Goal: Check status: Check status

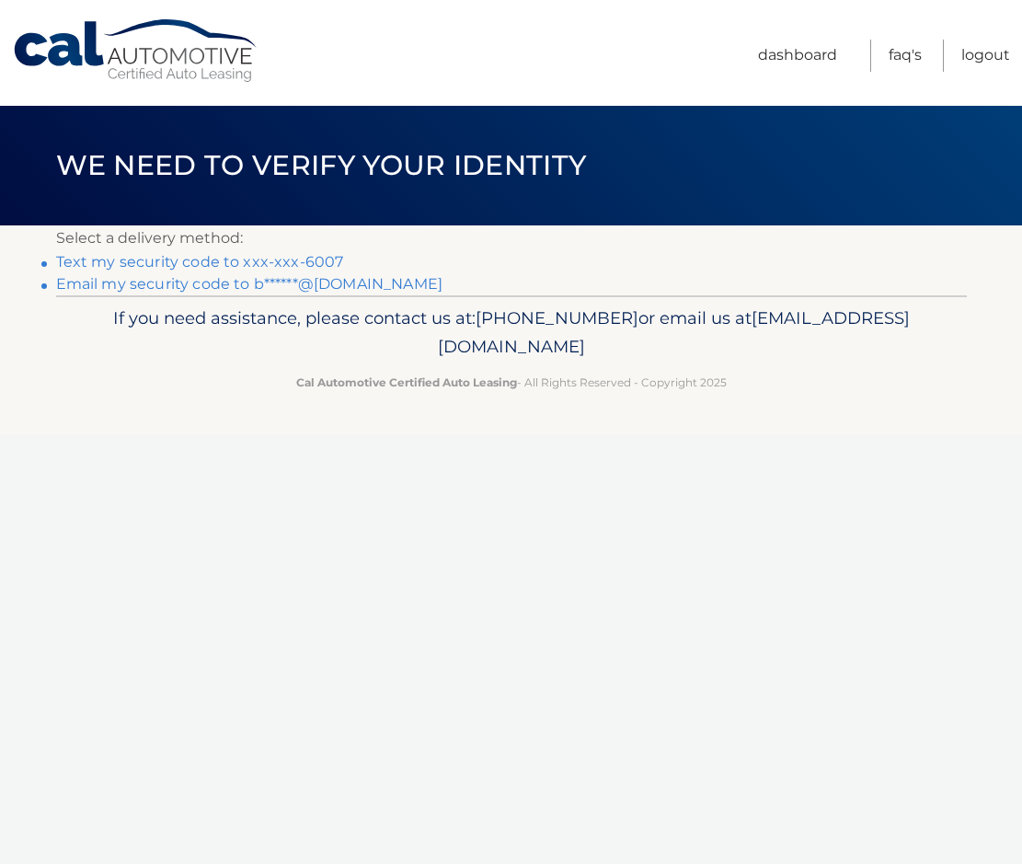
click at [212, 263] on link "Text my security code to xxx-xxx-6007" at bounding box center [200, 261] width 288 height 17
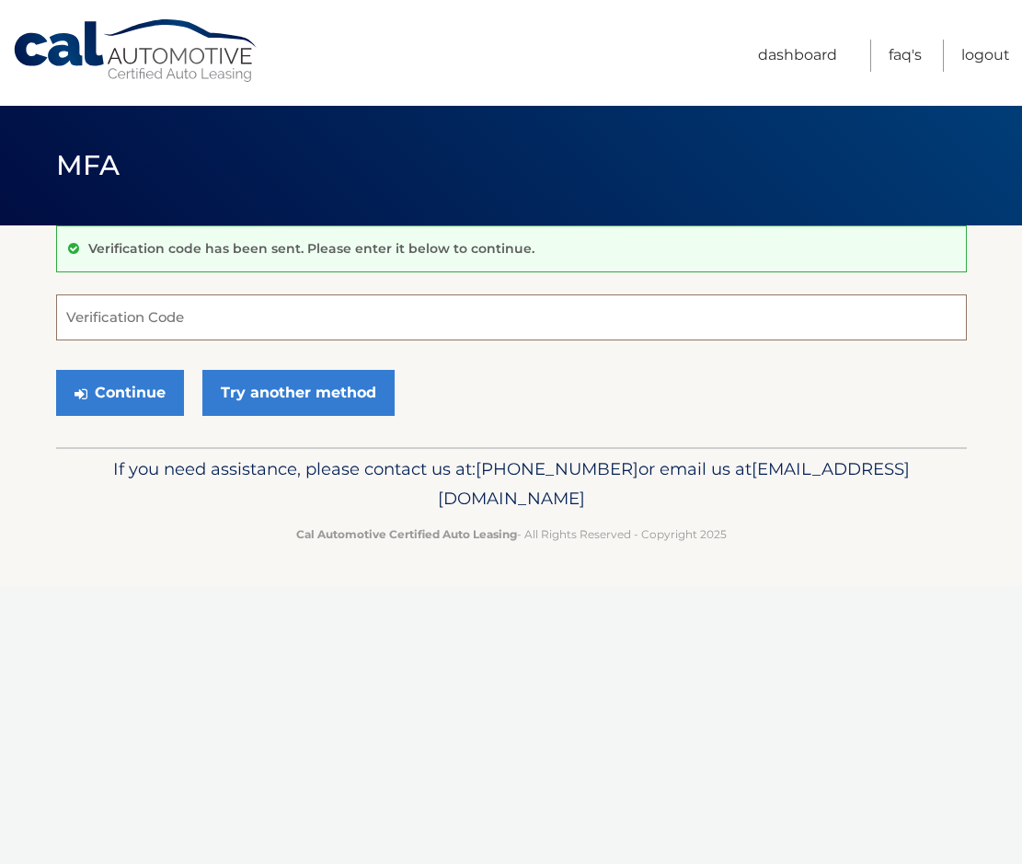
click at [308, 312] on input "Verification Code" at bounding box center [511, 317] width 911 height 46
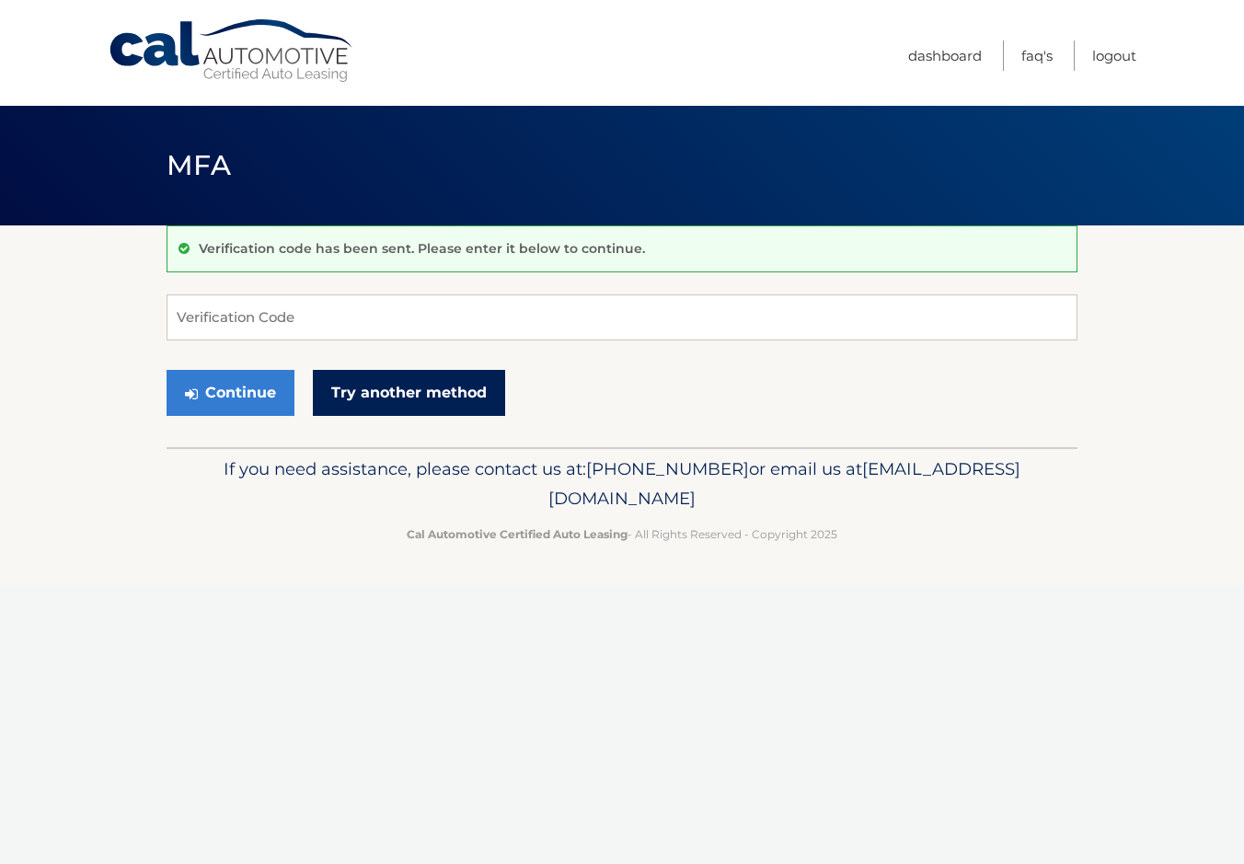
click at [350, 392] on link "Try another method" at bounding box center [409, 393] width 192 height 46
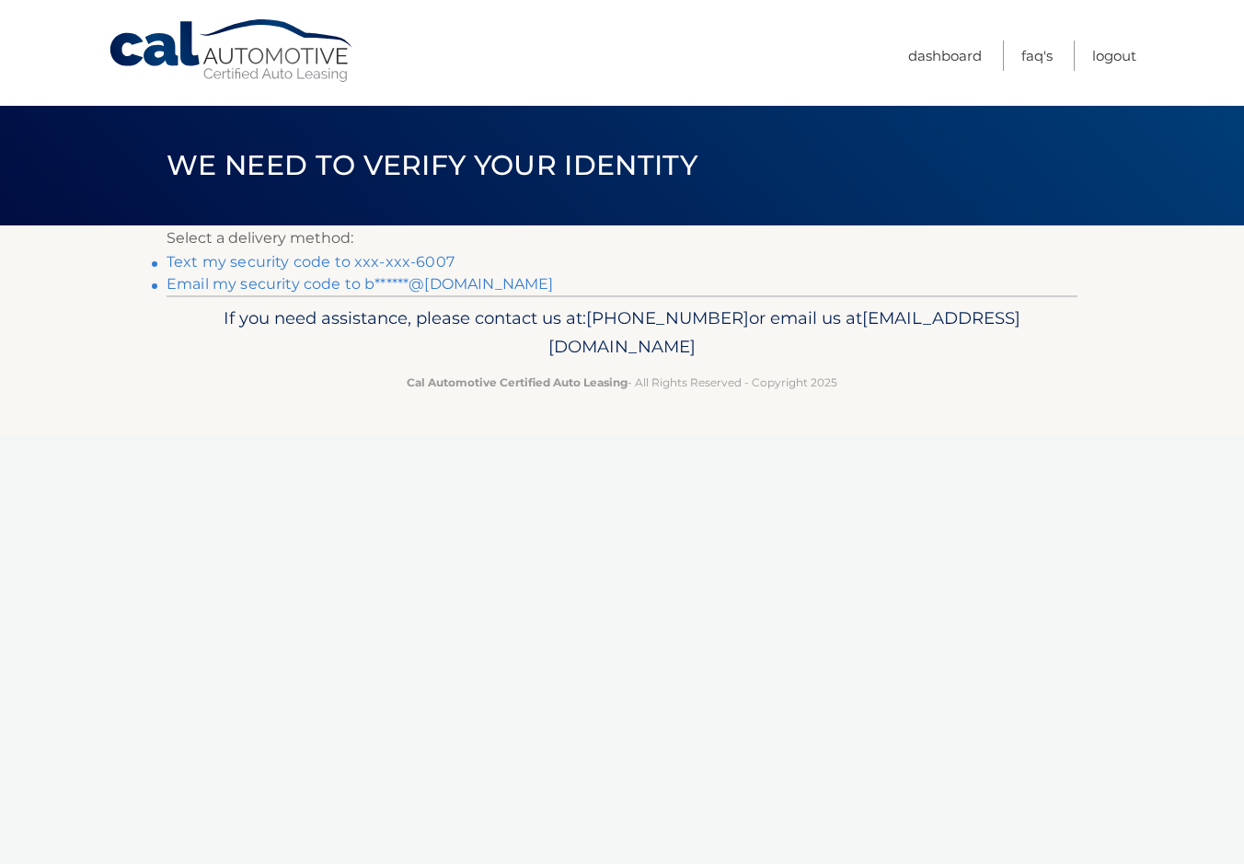
click at [247, 286] on link "Email my security code to b******@[DOMAIN_NAME]" at bounding box center [359, 283] width 387 height 17
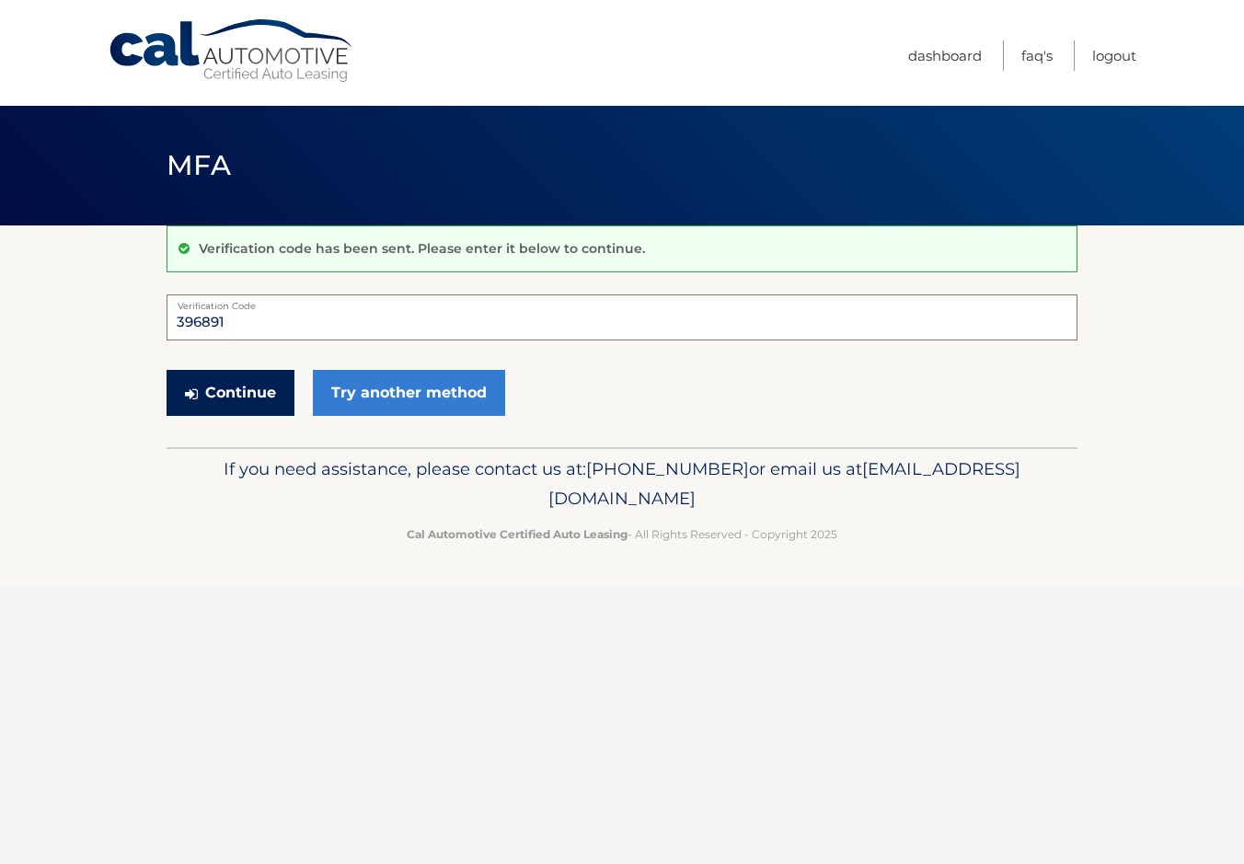
type input "396891"
click at [244, 403] on button "Continue" at bounding box center [230, 393] width 128 height 46
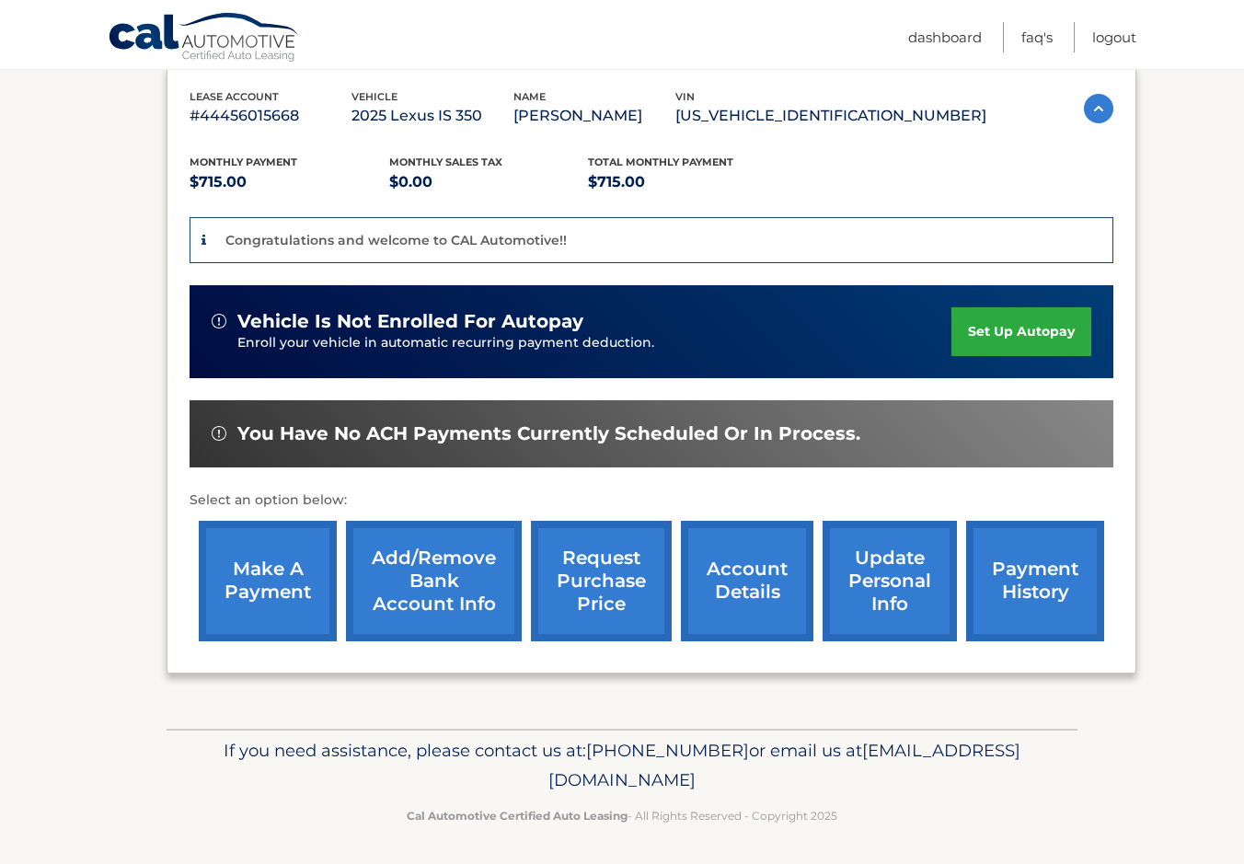
scroll to position [315, 0]
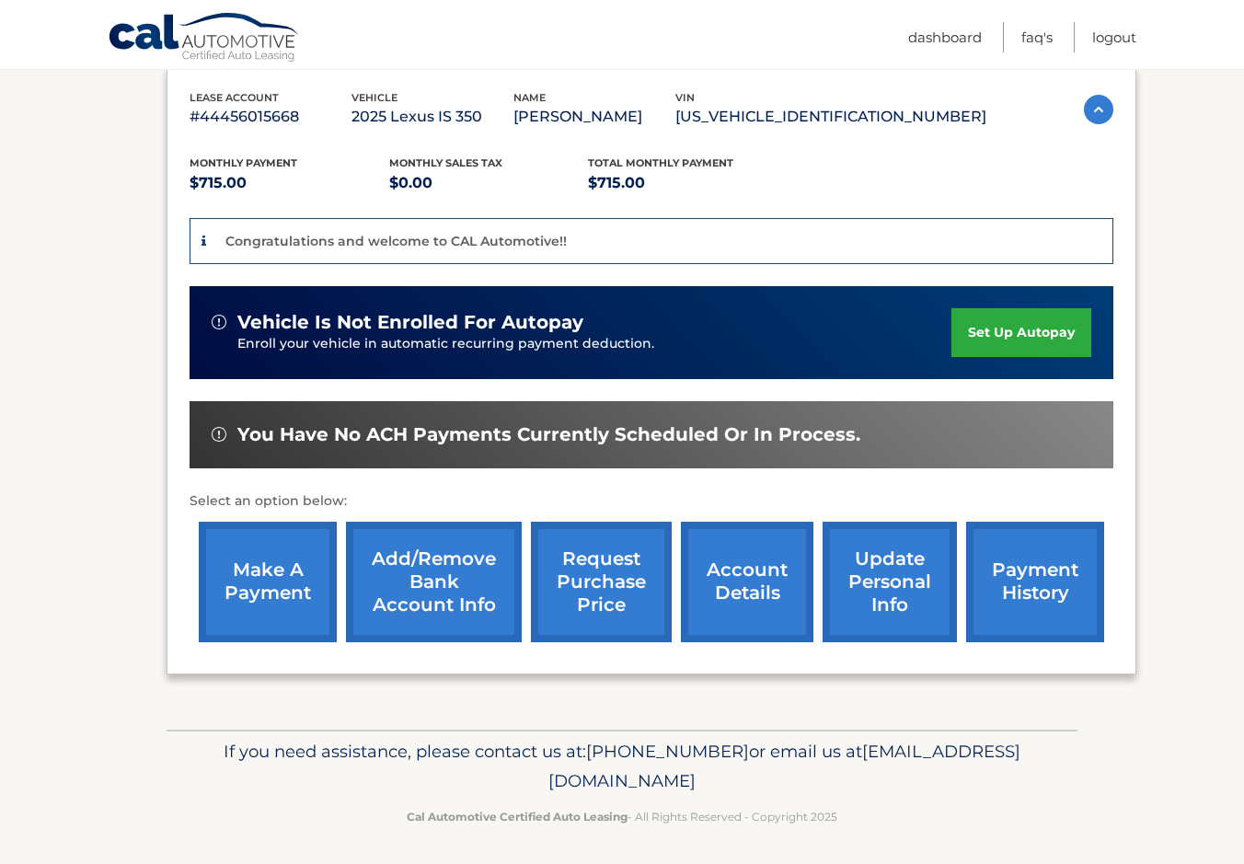
click at [1000, 584] on link "payment history" at bounding box center [1035, 582] width 138 height 120
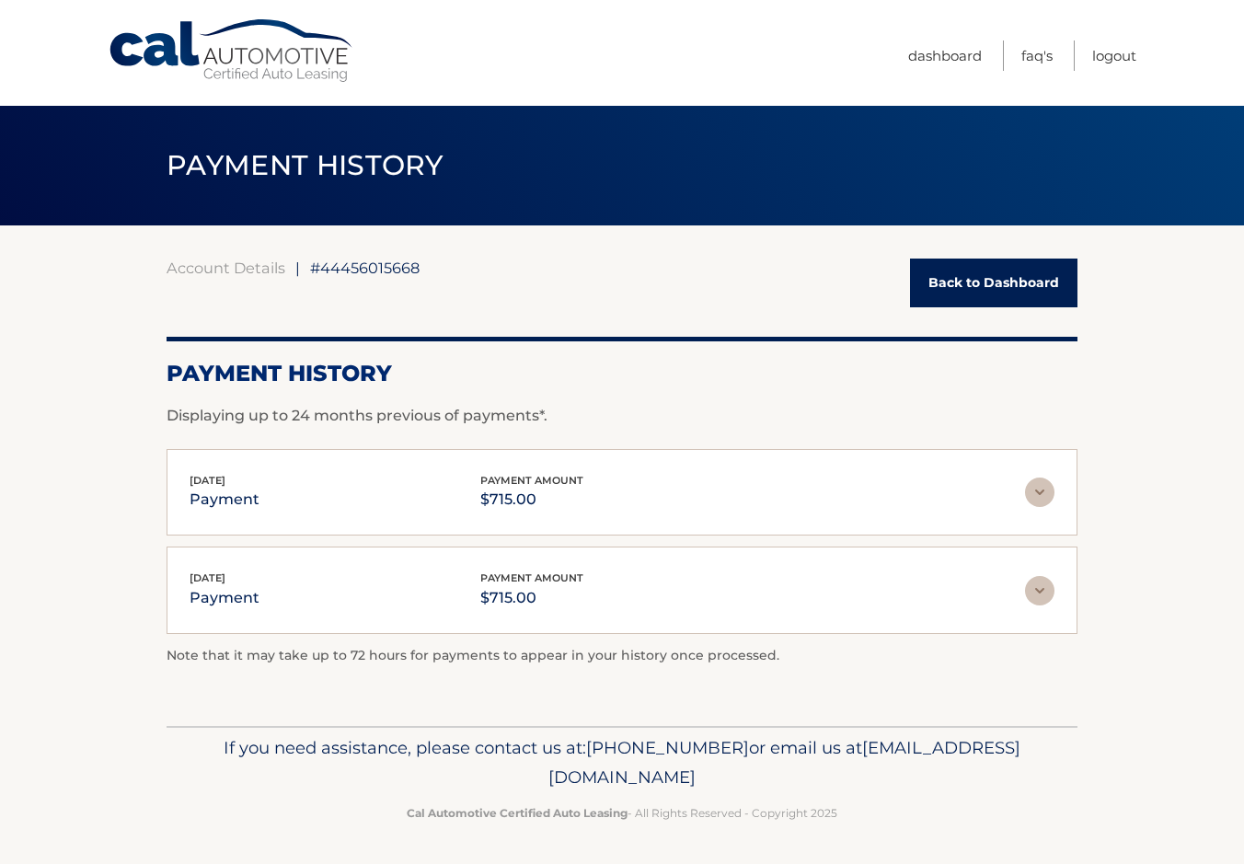
click at [1038, 493] on img at bounding box center [1039, 491] width 29 height 29
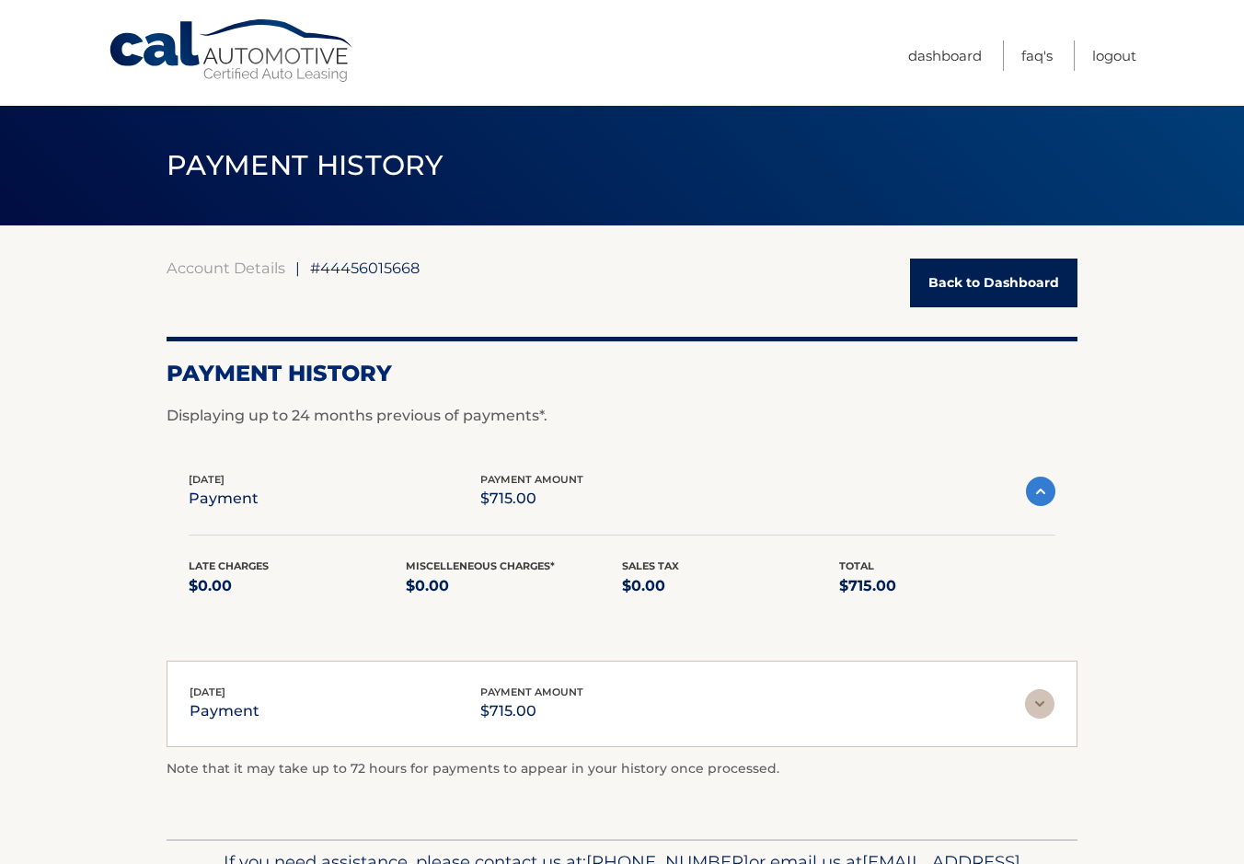
click at [1038, 493] on img at bounding box center [1040, 490] width 29 height 29
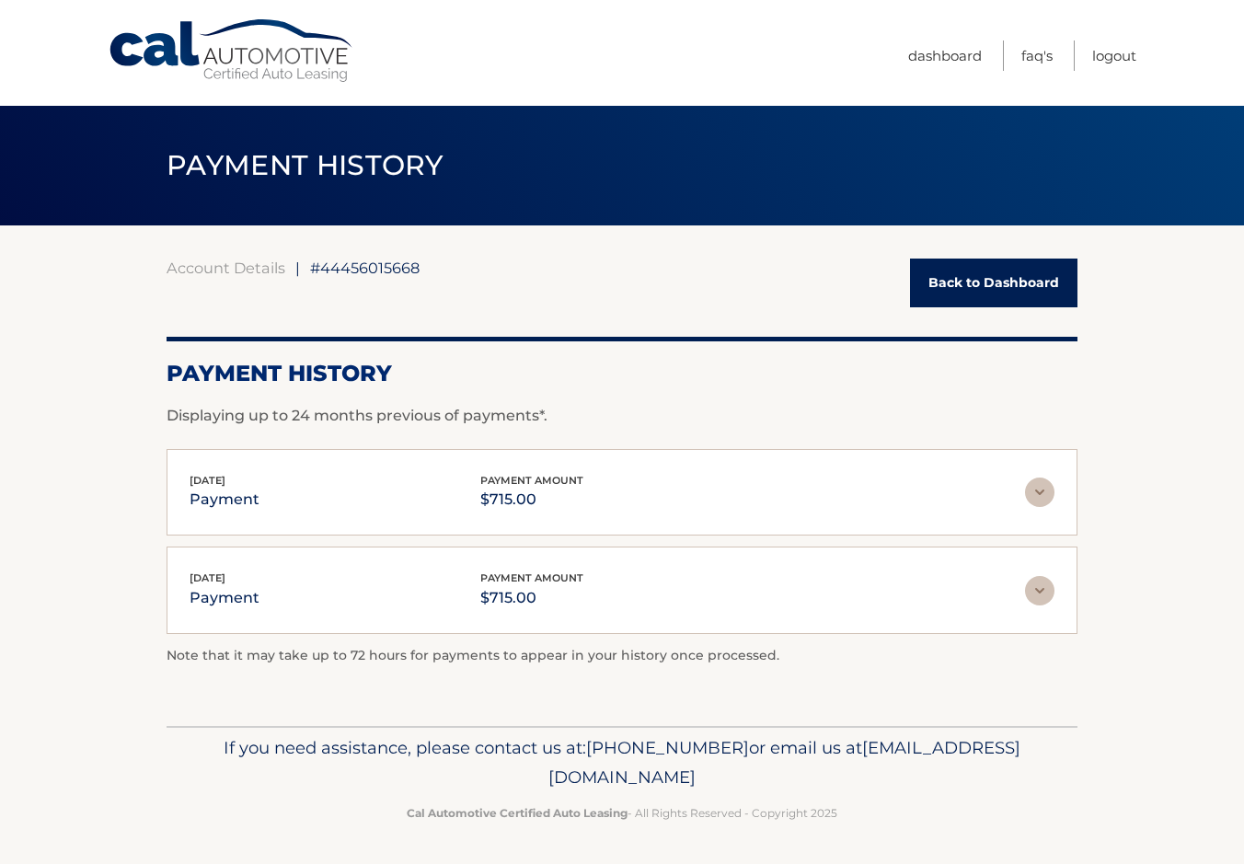
click at [1041, 588] on img at bounding box center [1039, 590] width 29 height 29
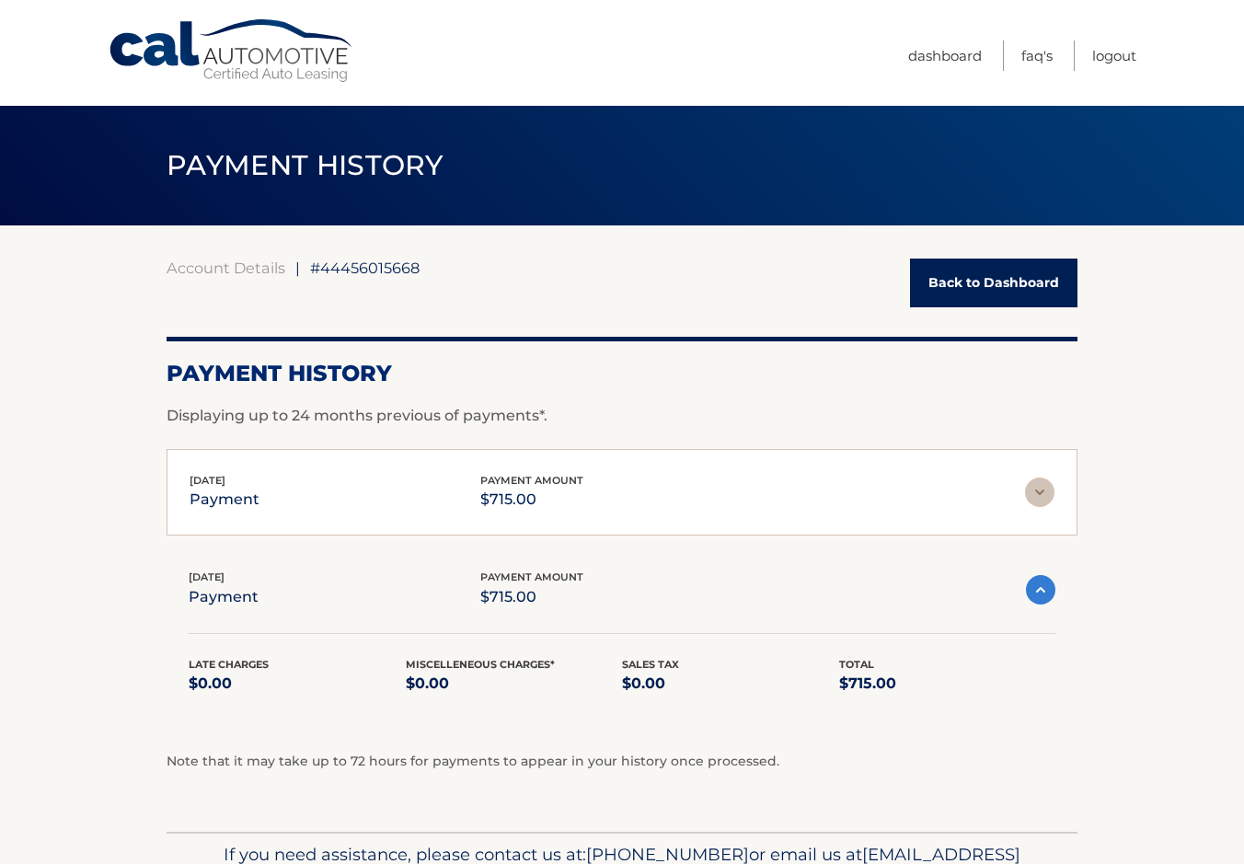
click at [1040, 588] on img at bounding box center [1040, 589] width 29 height 29
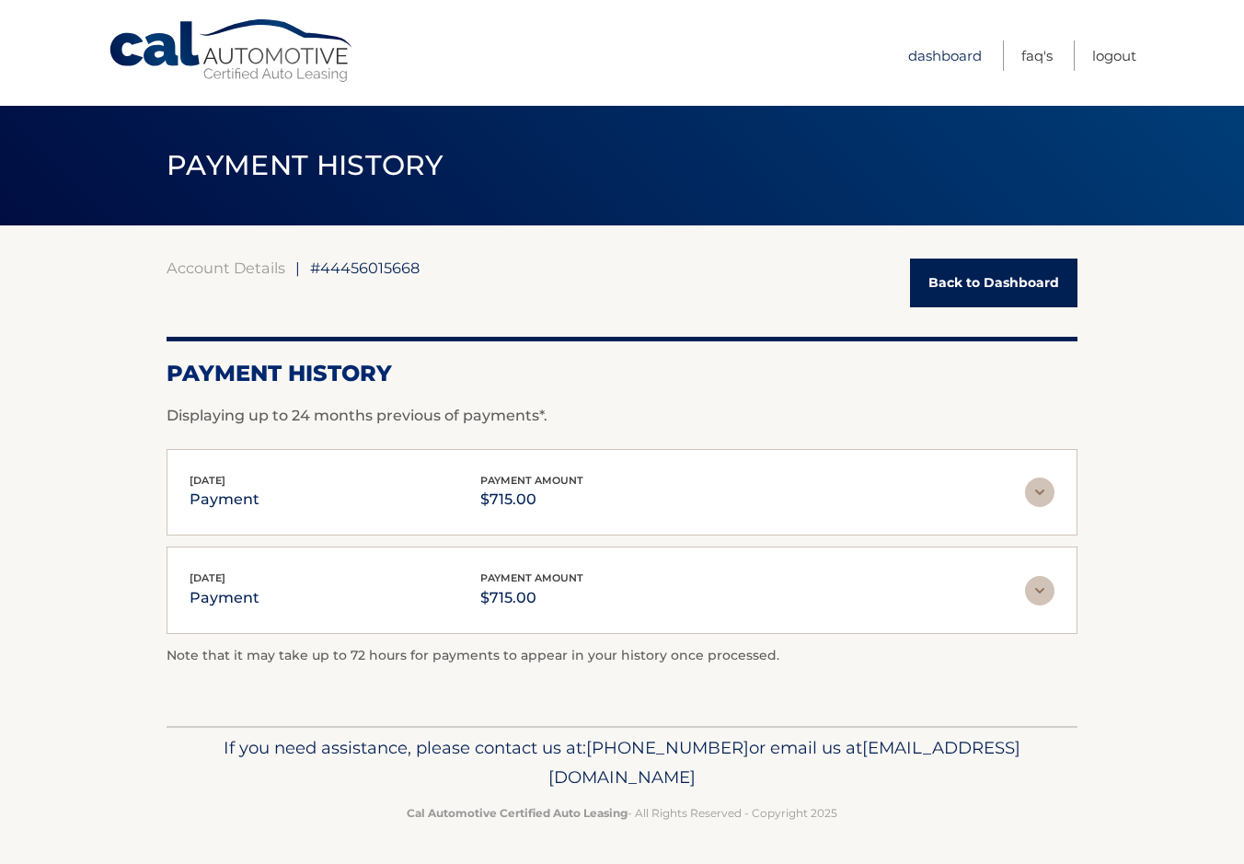
click at [951, 52] on link "Dashboard" at bounding box center [945, 55] width 74 height 30
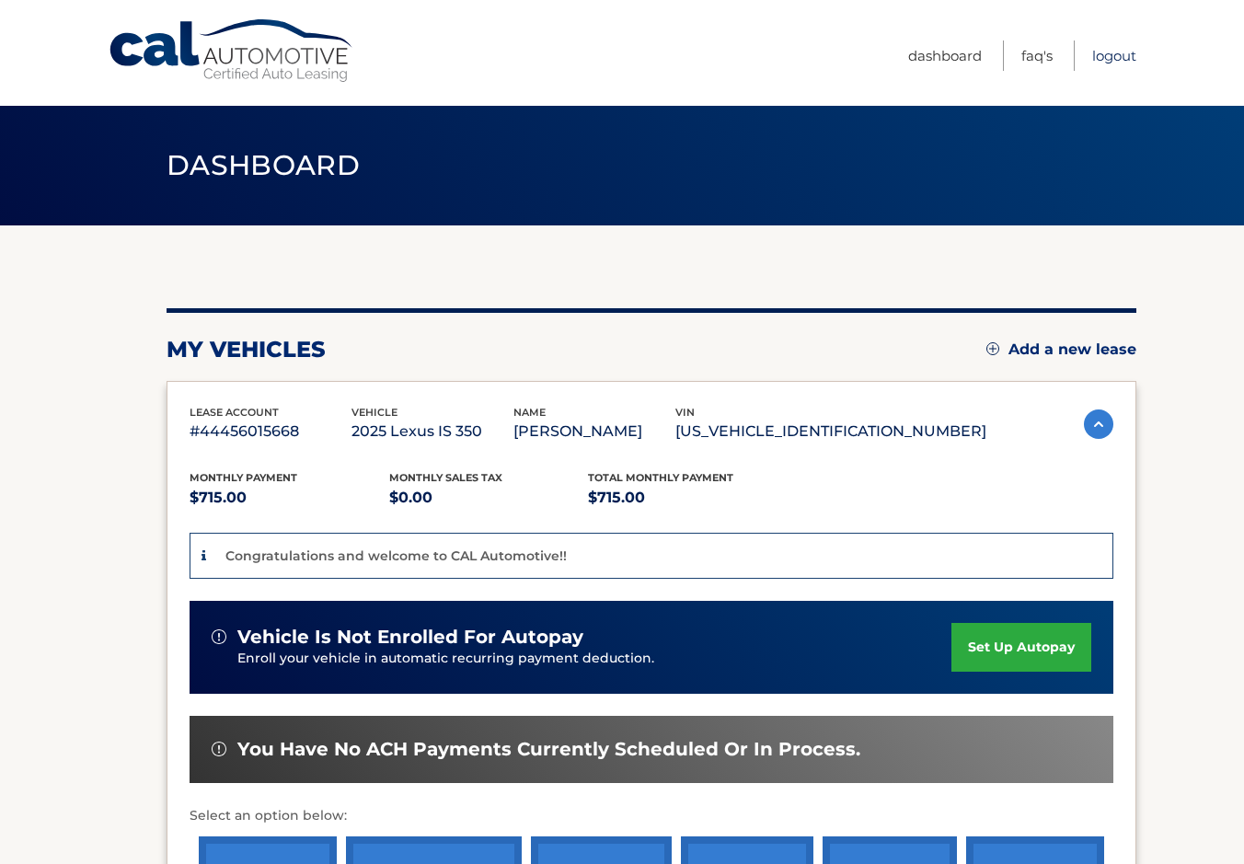
click at [1112, 55] on link "Logout" at bounding box center [1114, 55] width 44 height 30
